Goal: Task Accomplishment & Management: Manage account settings

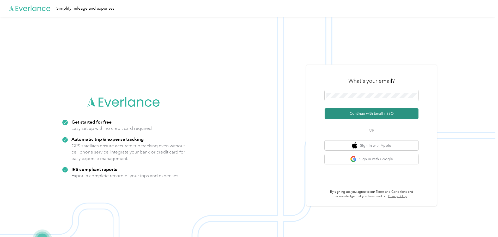
click at [371, 113] on button "Continue with Email / SSO" at bounding box center [371, 113] width 94 height 11
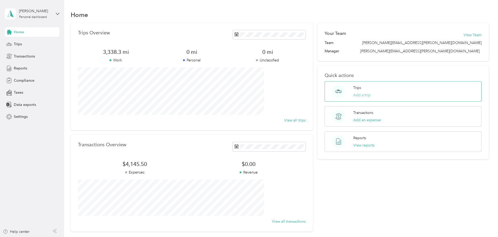
click at [354, 95] on button "Add a trip" at bounding box center [361, 94] width 17 height 5
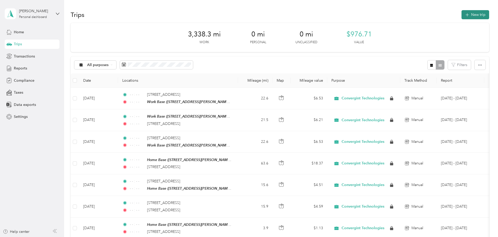
click at [461, 14] on button "New trip" at bounding box center [475, 14] width 28 height 9
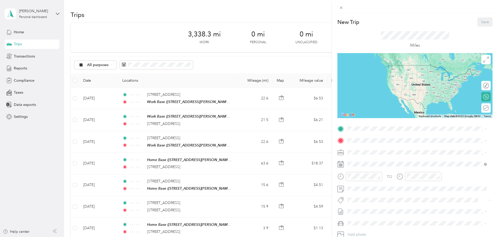
click at [361, 200] on strong "Home Base" at bounding box center [366, 197] width 19 height 5
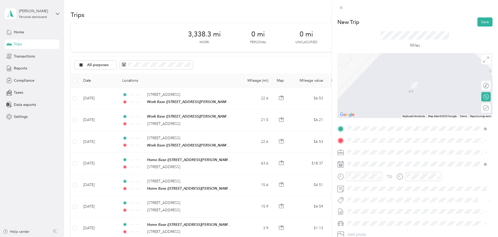
click at [366, 160] on span "[STREET_ADDRESS][US_STATE]" at bounding box center [383, 158] width 52 height 5
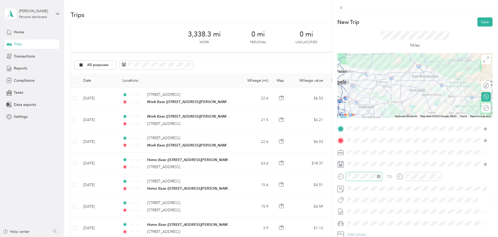
click at [379, 175] on icon "close-circle" at bounding box center [378, 177] width 4 height 4
click at [437, 175] on icon "close-circle" at bounding box center [438, 177] width 4 height 4
click at [481, 20] on button "Save" at bounding box center [484, 21] width 15 height 9
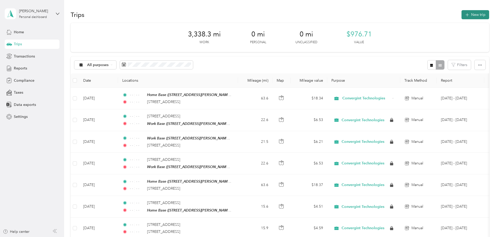
click at [464, 14] on icon "button" at bounding box center [467, 15] width 6 height 6
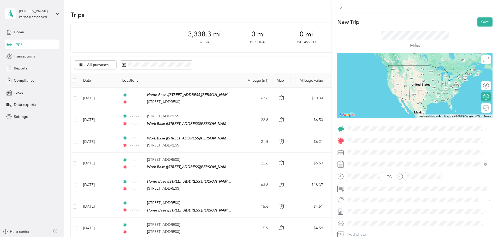
click at [375, 148] on span "[STREET_ADDRESS][US_STATE]" at bounding box center [383, 145] width 52 height 5
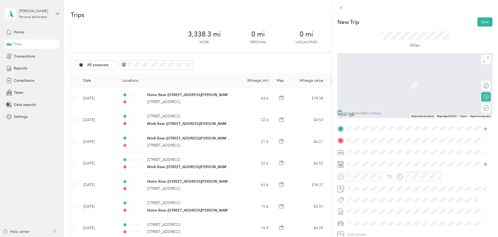
click at [363, 162] on span "[STREET_ADDRESS][US_STATE]" at bounding box center [383, 159] width 52 height 5
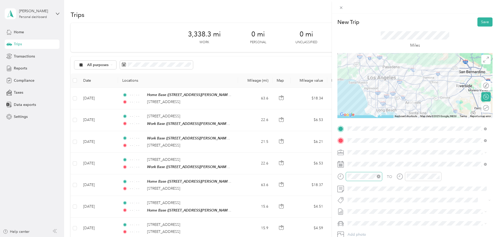
click at [377, 176] on icon "close-circle" at bounding box center [378, 177] width 4 height 4
click at [439, 176] on icon "close-circle" at bounding box center [438, 177] width 4 height 4
click at [480, 25] on button "Save" at bounding box center [484, 21] width 15 height 9
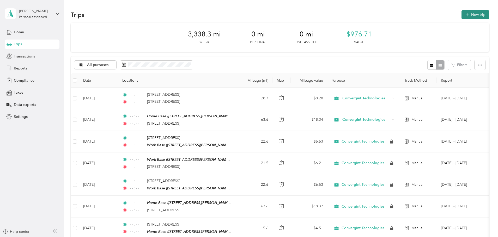
click at [461, 14] on button "New trip" at bounding box center [475, 14] width 28 height 9
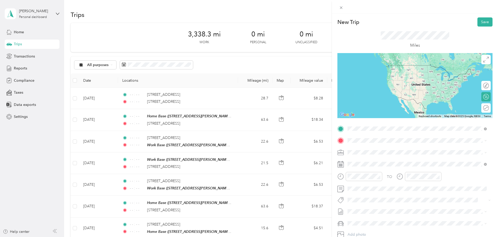
click at [373, 150] on span "[STREET_ADDRESS][US_STATE]" at bounding box center [383, 147] width 52 height 5
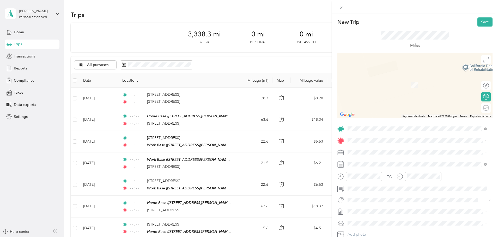
click at [362, 164] on div "Work Base [STREET_ADDRESS][PERSON_NAME][US_STATE]" at bounding box center [397, 164] width 81 height 11
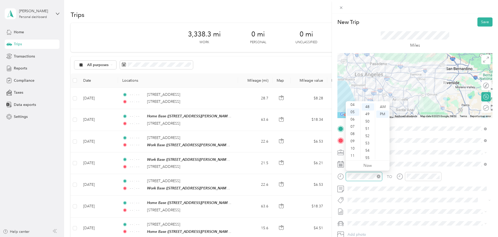
scroll to position [350, 0]
click at [378, 176] on icon "close-circle" at bounding box center [378, 177] width 4 height 4
click at [437, 176] on icon "close-circle" at bounding box center [438, 177] width 4 height 4
click at [484, 19] on button "Save" at bounding box center [484, 21] width 15 height 9
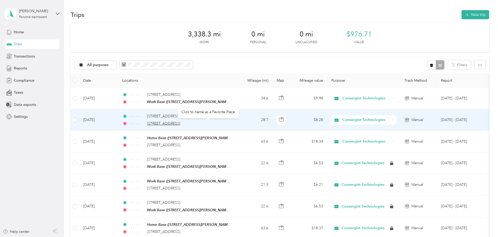
click at [180, 121] on span "[STREET_ADDRESS]" at bounding box center [163, 123] width 33 height 4
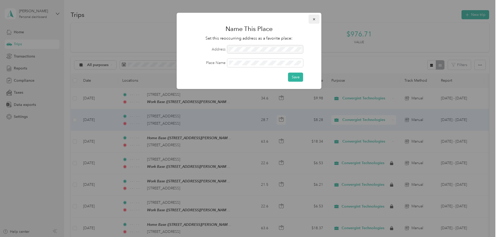
click at [313, 17] on button "button" at bounding box center [313, 19] width 11 height 9
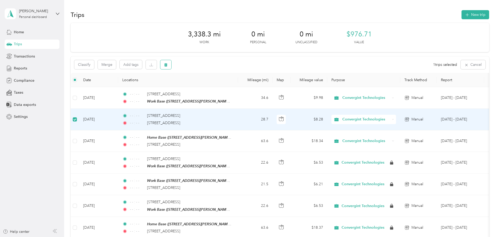
click at [167, 65] on icon "button" at bounding box center [165, 64] width 3 height 3
click at [237, 87] on button "Yes" at bounding box center [239, 86] width 10 height 8
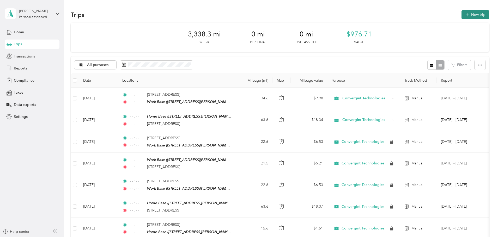
click at [464, 14] on icon "button" at bounding box center [467, 15] width 6 height 6
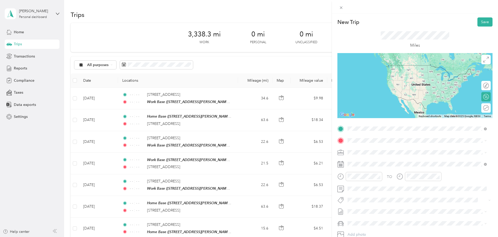
click at [370, 147] on span "[STREET_ADDRESS][US_STATE]" at bounding box center [383, 147] width 52 height 5
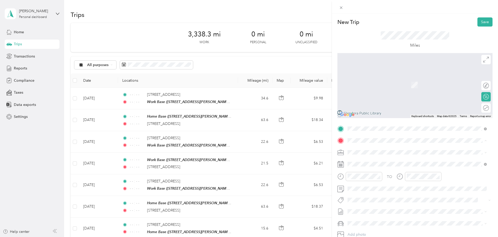
click at [366, 167] on span "[STREET_ADDRESS][PERSON_NAME][US_STATE]" at bounding box center [397, 167] width 81 height 4
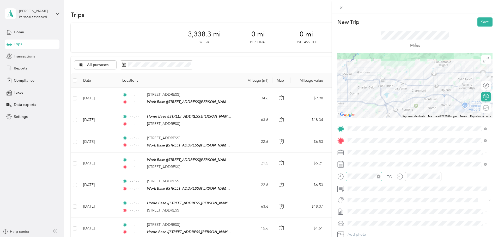
click at [378, 177] on icon "close-circle" at bounding box center [378, 177] width 4 height 4
click at [440, 174] on div at bounding box center [423, 176] width 36 height 9
click at [439, 175] on icon "close-circle" at bounding box center [438, 177] width 4 height 4
click at [480, 17] on div "New Trip Save This trip cannot be edited because it is either under review, app…" at bounding box center [415, 132] width 166 height 237
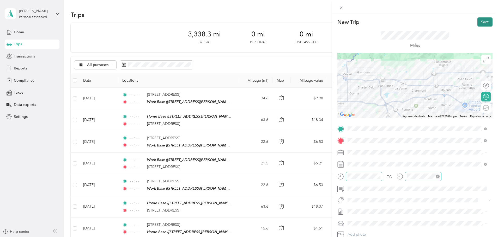
click at [479, 22] on button "Save" at bounding box center [484, 21] width 15 height 9
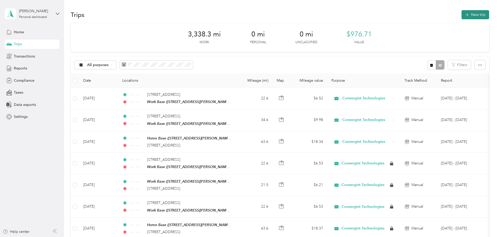
click at [461, 15] on button "New trip" at bounding box center [475, 14] width 28 height 9
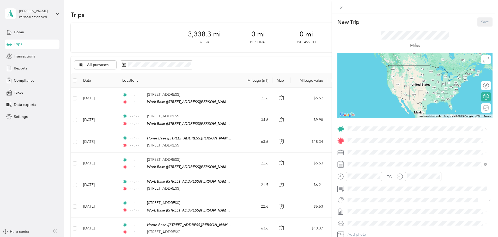
click at [363, 152] on div "Work Base [STREET_ADDRESS][PERSON_NAME][US_STATE]" at bounding box center [397, 152] width 81 height 11
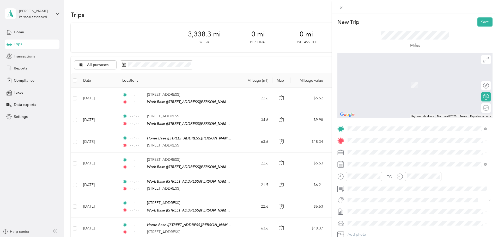
click at [378, 160] on span "[STREET_ADDRESS][US_STATE]" at bounding box center [383, 157] width 52 height 5
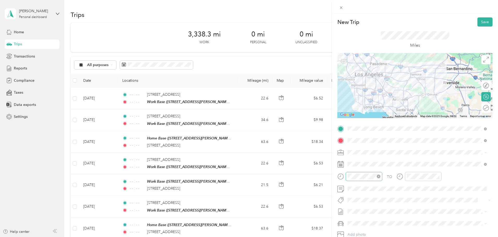
click at [379, 177] on icon "close-circle" at bounding box center [378, 177] width 4 height 4
click at [440, 177] on div at bounding box center [423, 176] width 36 height 9
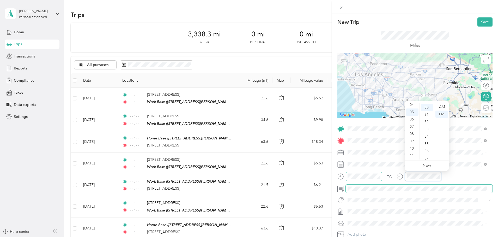
scroll to position [365, 0]
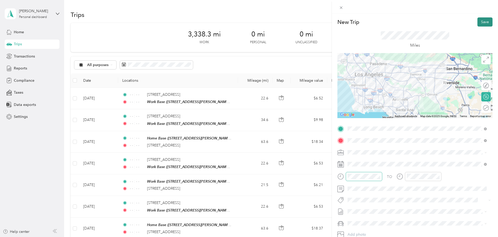
click at [481, 19] on button "Save" at bounding box center [484, 21] width 15 height 9
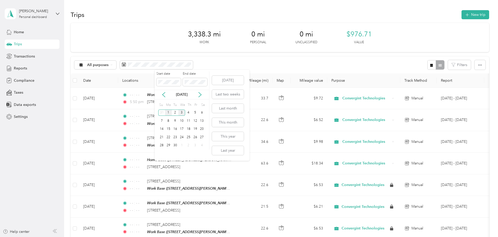
click at [169, 114] on div "1" at bounding box center [168, 113] width 7 height 7
click at [175, 146] on div "30" at bounding box center [175, 146] width 7 height 7
